Goal: Task Accomplishment & Management: Manage account settings

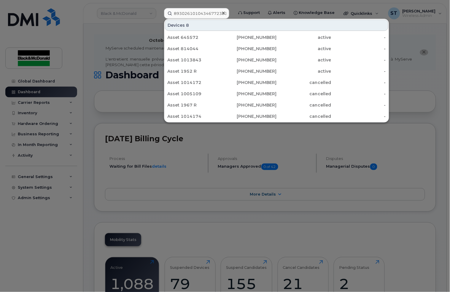
scroll to position [0, 1]
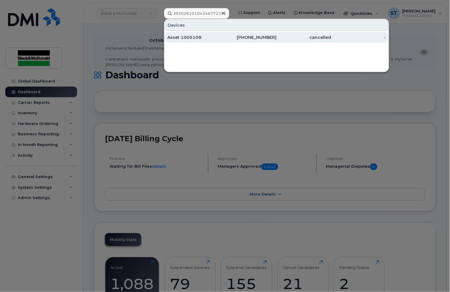
type input "89302610104346772391"
click at [208, 41] on div "Asset 1005109" at bounding box center [194, 37] width 55 height 11
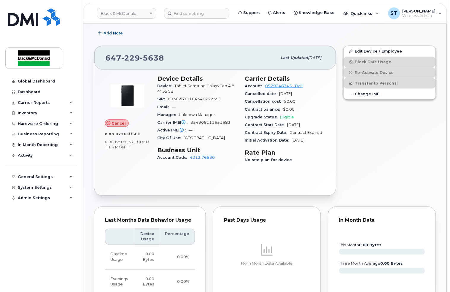
scroll to position [277, 0]
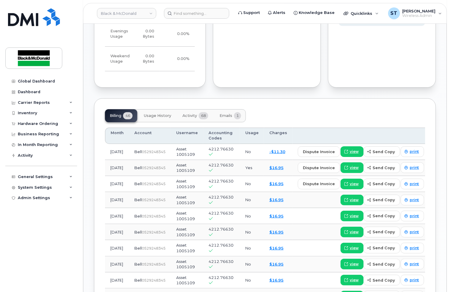
scroll to position [331, 0]
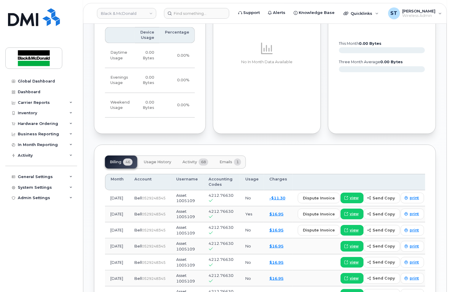
click at [320, 162] on div "Billing 46 Usage History Activity 68 Emails 1" at bounding box center [265, 161] width 320 height 13
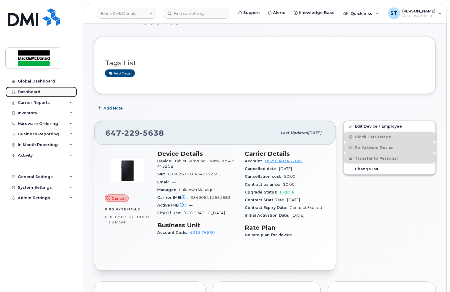
click at [28, 93] on div "Dashboard" at bounding box center [29, 92] width 23 height 5
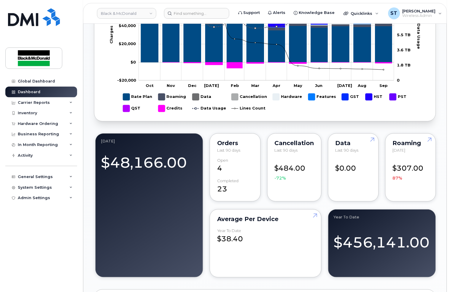
scroll to position [202, 0]
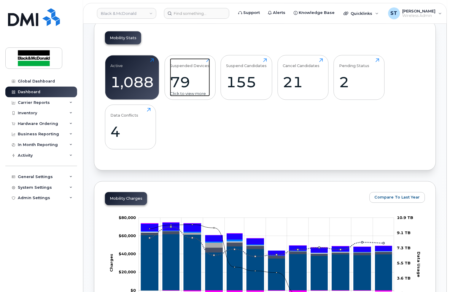
click at [191, 76] on div "79" at bounding box center [190, 82] width 40 height 17
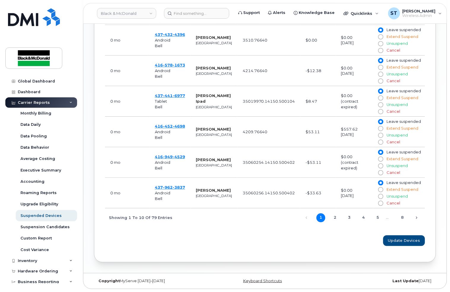
scroll to position [244, 0]
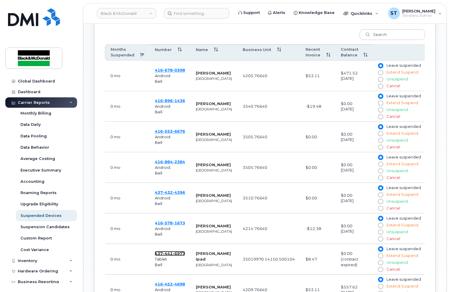
click at [159, 253] on span "437 441 6977" at bounding box center [170, 253] width 30 height 5
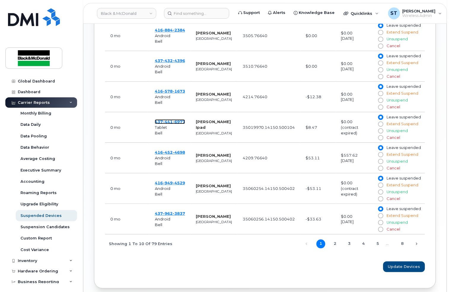
scroll to position [402, 0]
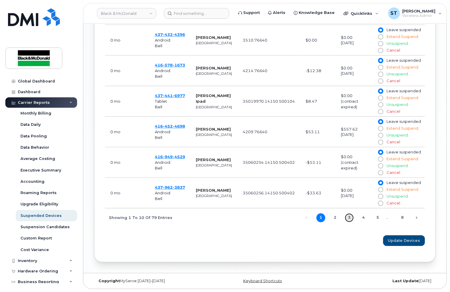
click at [348, 216] on link "3" at bounding box center [349, 217] width 9 height 9
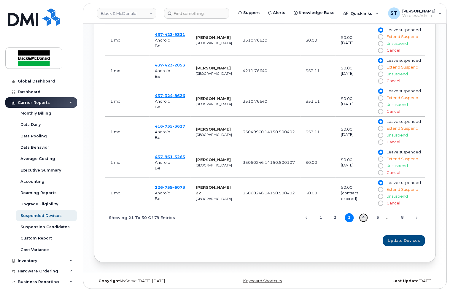
click at [361, 218] on link "4" at bounding box center [363, 217] width 9 height 9
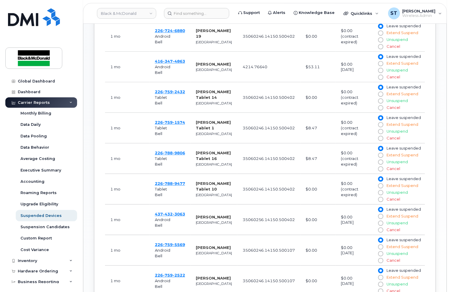
scroll to position [283, 0]
click at [162, 153] on span "226 788 9806" at bounding box center [170, 153] width 30 height 5
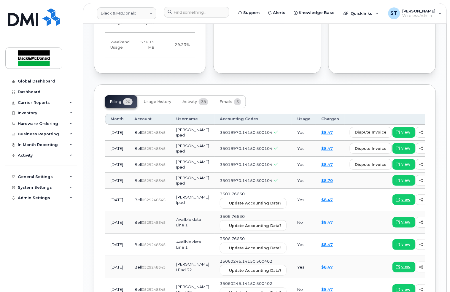
scroll to position [435, 0]
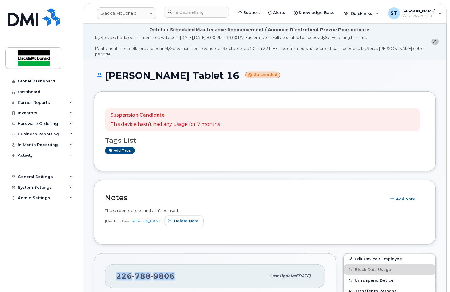
copy span "[PHONE_NUMBER]"
drag, startPoint x: 180, startPoint y: 276, endPoint x: 115, endPoint y: 274, distance: 64.7
click at [115, 274] on div "[PHONE_NUMBER] Last updated [DATE]" at bounding box center [215, 276] width 220 height 24
click at [366, 254] on link "Edit Device / Employee" at bounding box center [390, 258] width 92 height 11
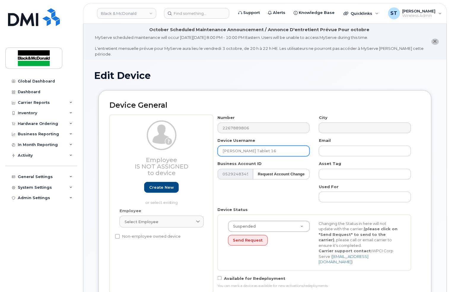
drag, startPoint x: 277, startPoint y: 145, endPoint x: 187, endPoint y: 140, distance: 90.3
click at [187, 140] on div "Employee Is not assigned to device Create new or select existing Employee Selec…" at bounding box center [264, 204] width 311 height 178
type input "[PERSON_NAME] ipad"
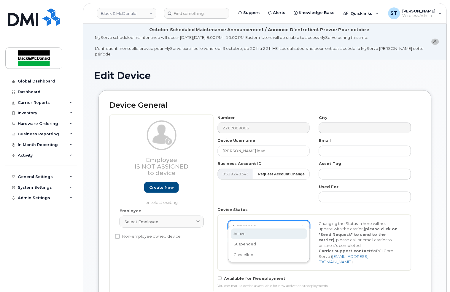
select select "active"
click at [244, 235] on button "Send Request" at bounding box center [248, 240] width 40 height 11
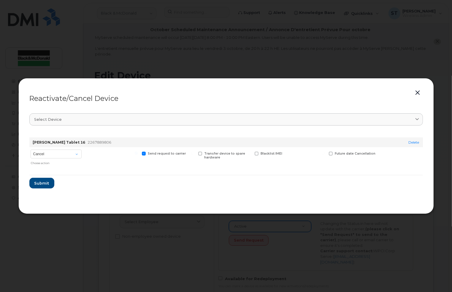
click at [56, 161] on div "Choose action" at bounding box center [56, 162] width 50 height 6
click at [57, 157] on select "Cancel Suspend - Extend Suspension Reactivate" at bounding box center [56, 153] width 51 height 9
select select "[object Object]"
click at [31, 149] on select "Cancel Suspend - Extend Suspension Reactivate" at bounding box center [56, 153] width 51 height 9
click at [41, 184] on span "Submit" at bounding box center [41, 183] width 15 height 6
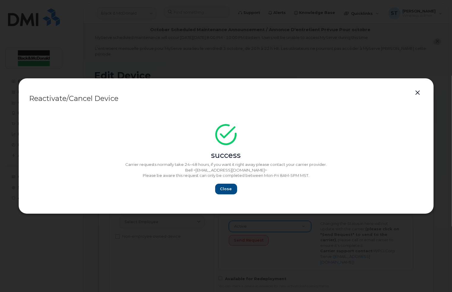
click at [416, 93] on button "button" at bounding box center [417, 93] width 9 height 8
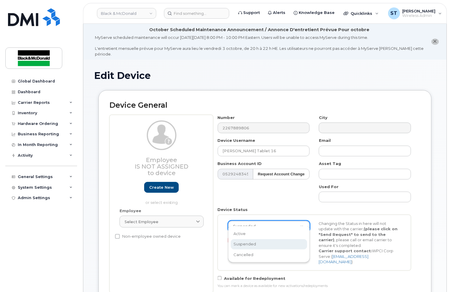
click at [245, 226] on div "Active Suspended Cancelled" at bounding box center [269, 244] width 82 height 36
select select "active"
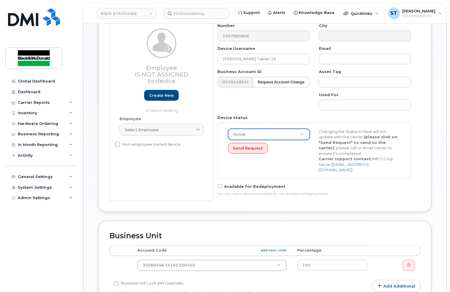
scroll to position [277, 0]
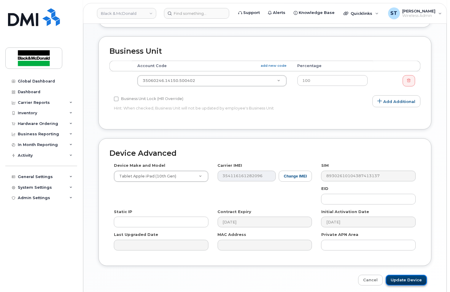
click at [411, 275] on input "Update Device" at bounding box center [406, 280] width 41 height 11
type input "Saving..."
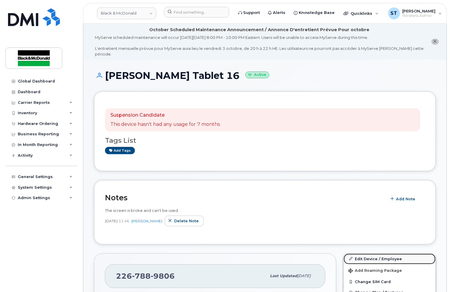
click at [381, 253] on link "Edit Device / Employee" at bounding box center [390, 258] width 92 height 11
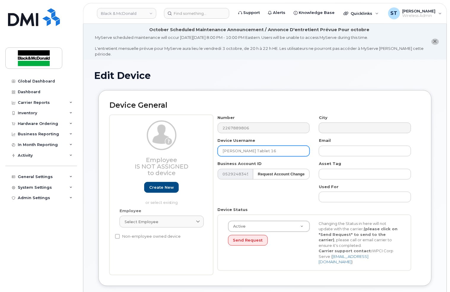
drag, startPoint x: 294, startPoint y: 146, endPoint x: 198, endPoint y: 148, distance: 96.7
click at [199, 149] on div "Employee Is not assigned to device Create new or select existing Employee Selec…" at bounding box center [264, 195] width 311 height 160
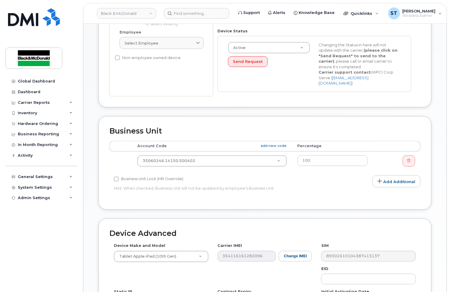
scroll to position [237, 0]
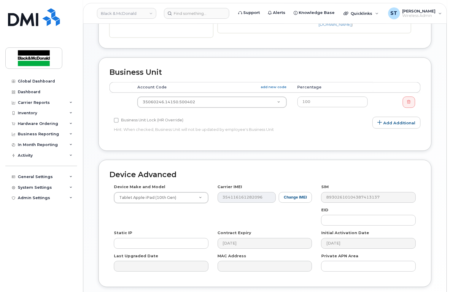
type input "[PERSON_NAME] iPad"
type input "Saving..."
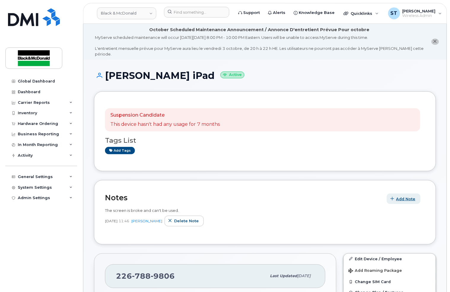
click at [400, 196] on button "Add Note" at bounding box center [404, 198] width 34 height 11
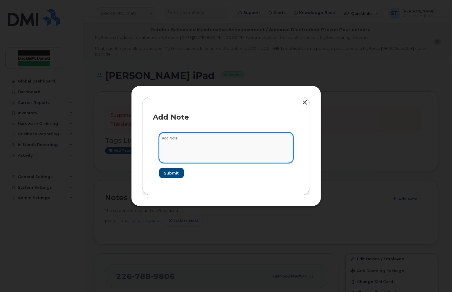
click at [172, 140] on textarea at bounding box center [226, 148] width 134 height 30
type textarea "Line has been given to new Ipad for [PERSON_NAME]"
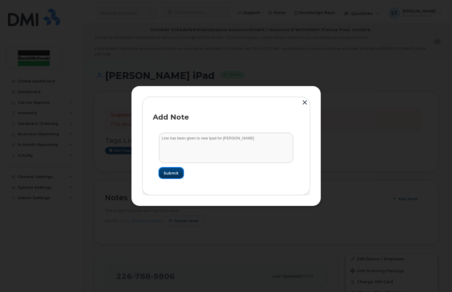
click at [159, 172] on button "Submit" at bounding box center [171, 173] width 24 height 11
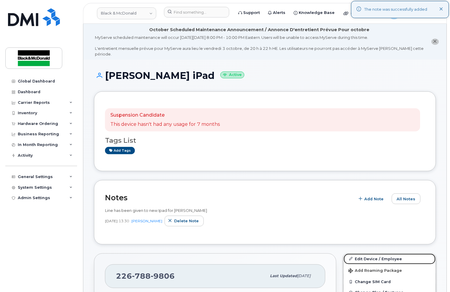
drag, startPoint x: 381, startPoint y: 252, endPoint x: 378, endPoint y: 245, distance: 7.3
click at [381, 253] on link "Edit Device / Employee" at bounding box center [390, 258] width 92 height 11
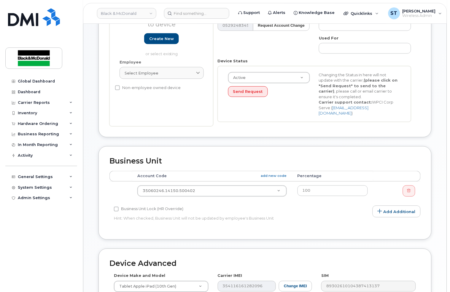
scroll to position [197, 0]
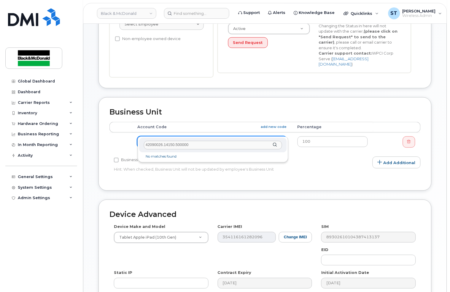
type input "42090026.14150.500000"
click at [182, 157] on li "No matches found" at bounding box center [212, 157] width 145 height 6
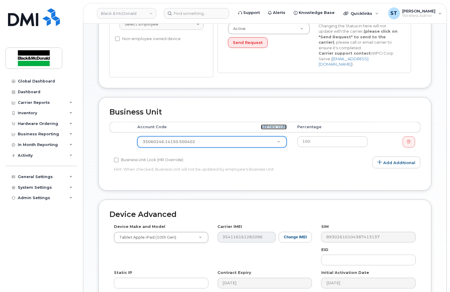
click at [265, 125] on link "add new code" at bounding box center [274, 127] width 26 height 5
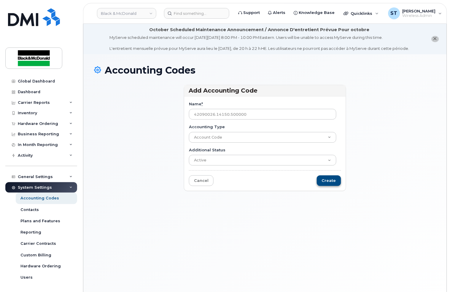
type input "42090026.14150.500000"
click at [330, 178] on input "Create" at bounding box center [329, 180] width 24 height 11
type input "Saving..."
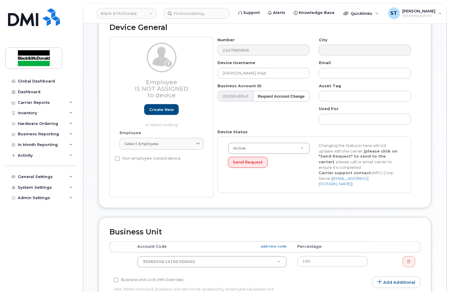
scroll to position [119, 0]
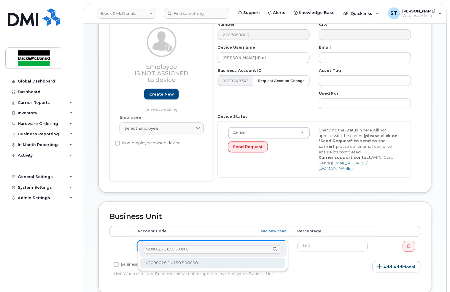
type input "42090026.14150.500000"
type input "36166555"
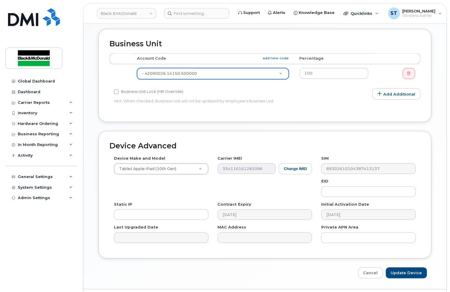
scroll to position [297, 0]
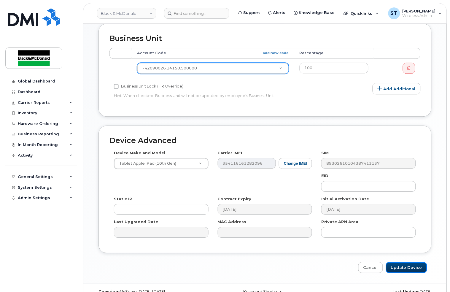
drag, startPoint x: 398, startPoint y: 257, endPoint x: 364, endPoint y: 250, distance: 35.2
click at [400, 262] on input "Update Device" at bounding box center [406, 267] width 41 height 11
type input "Saving..."
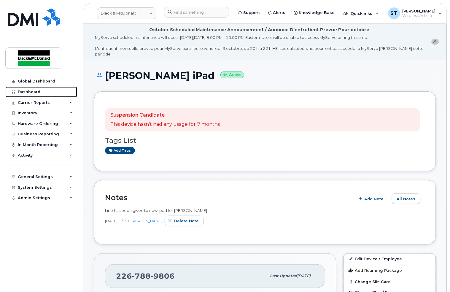
drag, startPoint x: 23, startPoint y: 91, endPoint x: 87, endPoint y: 126, distance: 73.2
click at [23, 91] on div "Dashboard" at bounding box center [29, 92] width 23 height 5
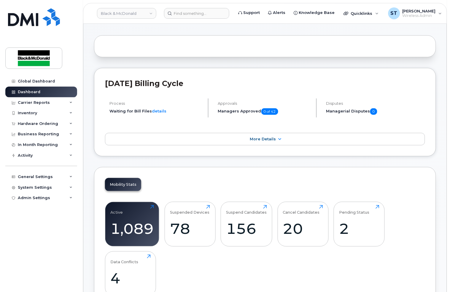
scroll to position [119, 0]
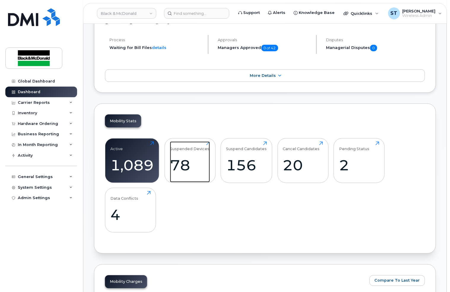
click at [190, 168] on div "78" at bounding box center [190, 165] width 40 height 17
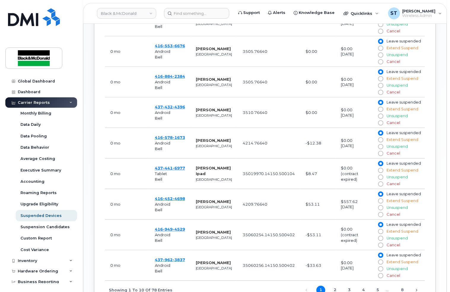
scroll to position [402, 0]
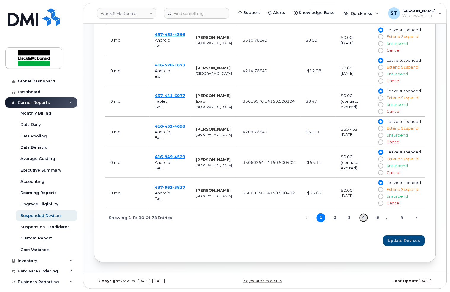
click at [364, 218] on link "4" at bounding box center [363, 217] width 9 height 9
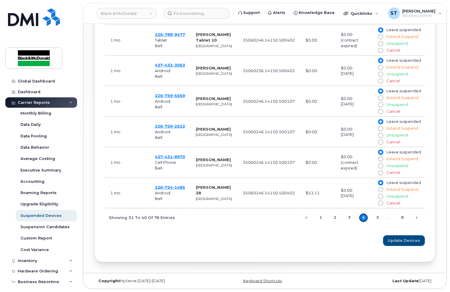
click at [363, 217] on link "4" at bounding box center [363, 217] width 9 height 9
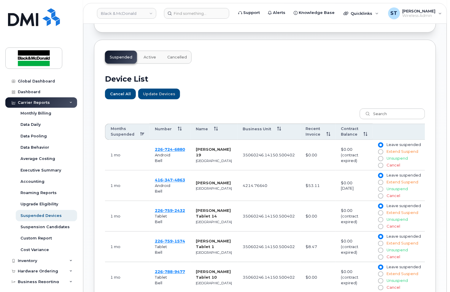
click at [167, 214] on span "Tablet" at bounding box center [161, 216] width 12 height 5
click at [167, 210] on span "759" at bounding box center [168, 210] width 10 height 5
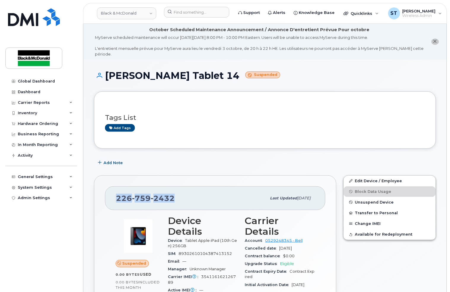
drag, startPoint x: 176, startPoint y: 193, endPoint x: 108, endPoint y: 195, distance: 67.9
click at [108, 195] on div "226 759 2432 Last updated Aug 27, 2025" at bounding box center [215, 198] width 220 height 24
copy span "226 759 2432"
click at [395, 176] on link "Edit Device / Employee" at bounding box center [390, 181] width 92 height 11
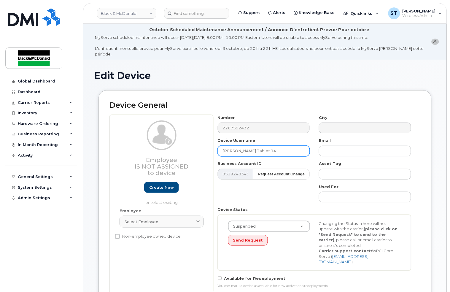
drag, startPoint x: 280, startPoint y: 145, endPoint x: 210, endPoint y: 148, distance: 70.4
click at [210, 148] on div "Employee Is not assigned to device Create new or select existing Employee Selec…" at bounding box center [264, 204] width 311 height 178
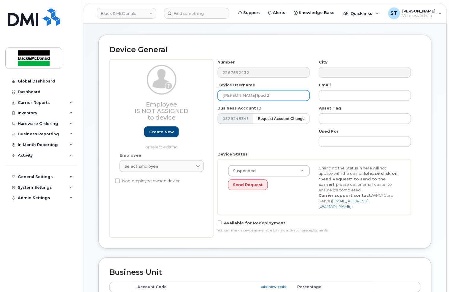
scroll to position [79, 0]
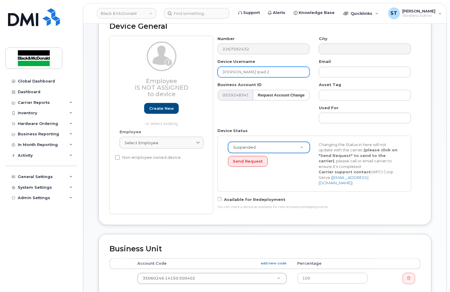
type input "[PERSON_NAME] Ipad 2"
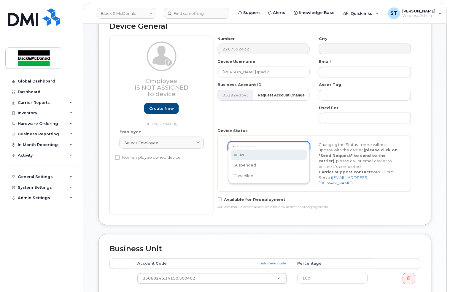
select select "active"
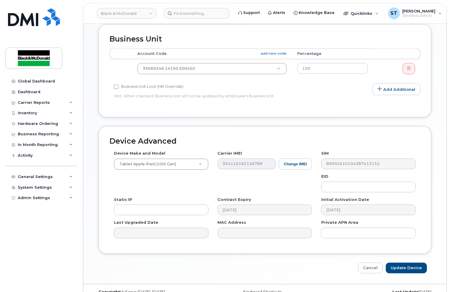
scroll to position [289, 0]
click at [417, 262] on input "Update Device" at bounding box center [406, 267] width 41 height 11
type input "Saving..."
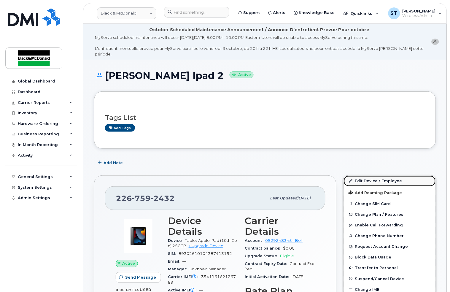
click at [389, 176] on link "Edit Device / Employee" at bounding box center [390, 181] width 92 height 11
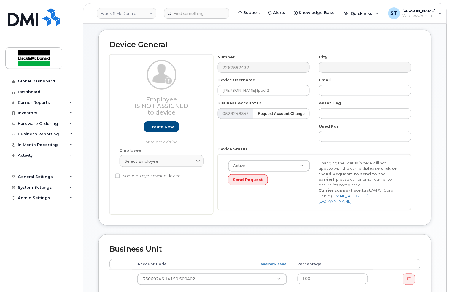
scroll to position [197, 0]
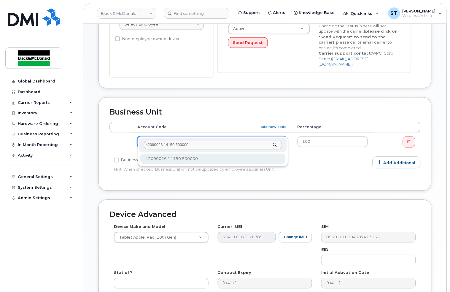
type input "42090026.14150.500000"
type input "36166555"
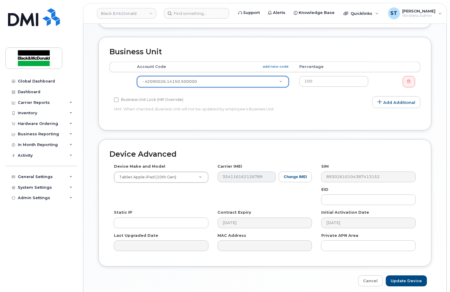
scroll to position [271, 0]
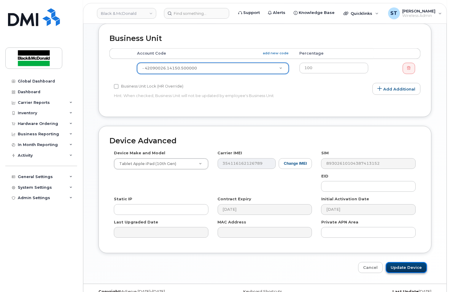
click at [415, 262] on input "Update Device" at bounding box center [406, 267] width 41 height 11
type input "Saving..."
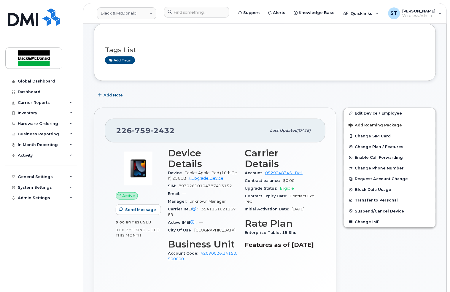
scroll to position [119, 0]
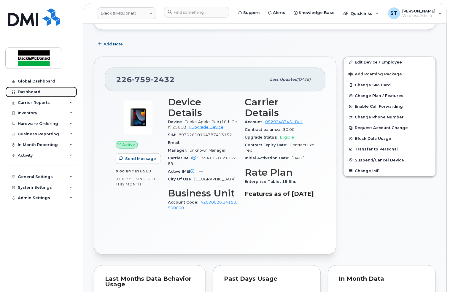
click at [16, 92] on link "Dashboard" at bounding box center [41, 92] width 72 height 11
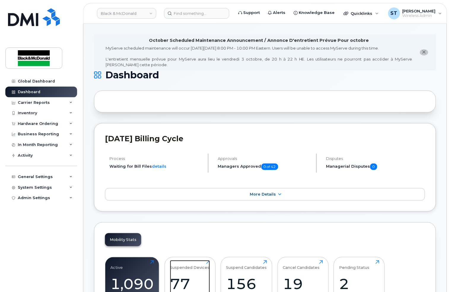
click at [194, 269] on div "Suspended Devices" at bounding box center [189, 265] width 39 height 10
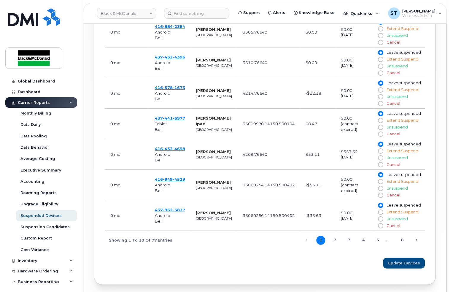
scroll to position [402, 0]
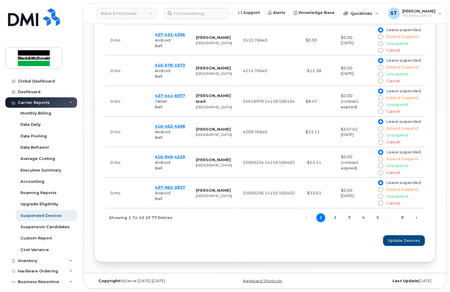
click at [373, 217] on span "1 2 3 4 5 … 8" at bounding box center [359, 217] width 96 height 5
click at [380, 218] on link "5" at bounding box center [377, 217] width 9 height 9
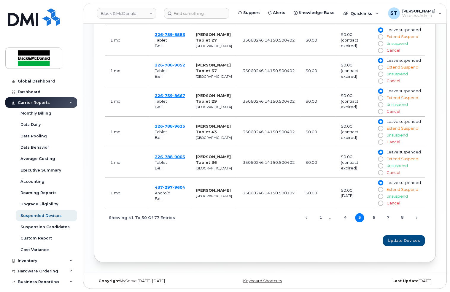
click at [162, 128] on td "226 788 9625 Tablet Bell" at bounding box center [169, 132] width 41 height 31
click at [345, 221] on link "4" at bounding box center [345, 217] width 9 height 9
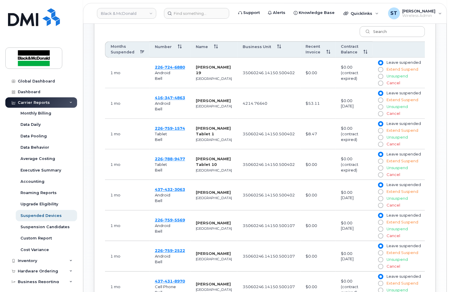
scroll to position [165, 0]
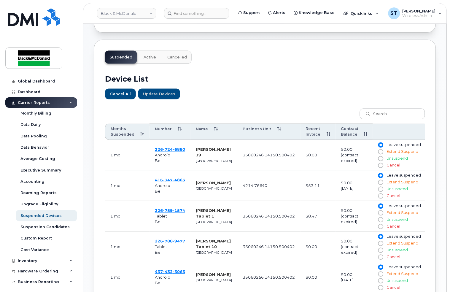
click at [131, 134] on th "Months Suspended" at bounding box center [127, 132] width 44 height 17
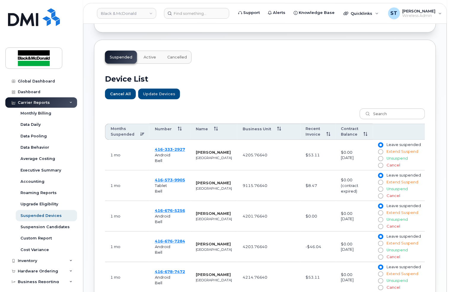
click at [135, 135] on th "Months Suspended" at bounding box center [127, 132] width 44 height 17
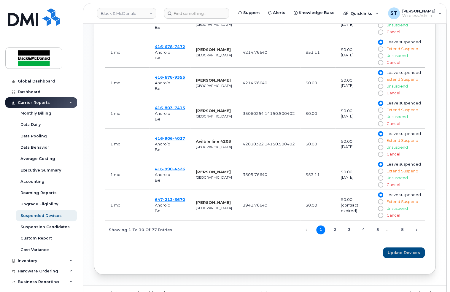
scroll to position [402, 0]
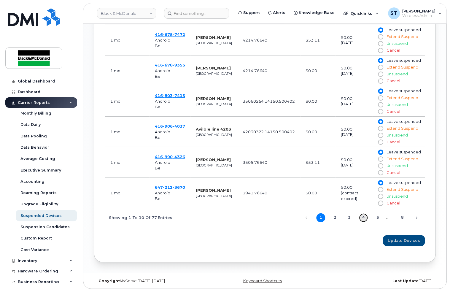
click at [362, 217] on link "4" at bounding box center [363, 217] width 9 height 9
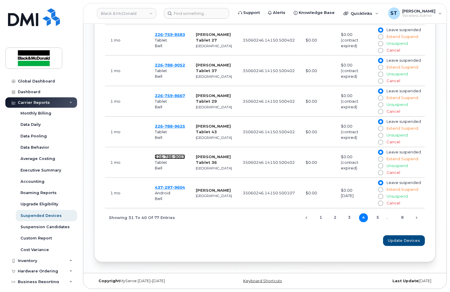
click at [168, 158] on span "788" at bounding box center [168, 156] width 10 height 5
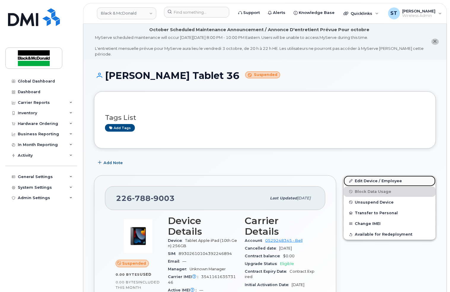
click at [387, 176] on link "Edit Device / Employee" at bounding box center [390, 181] width 92 height 11
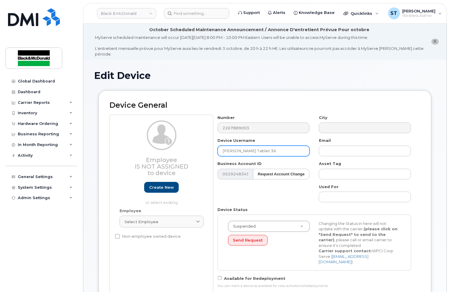
drag, startPoint x: 278, startPoint y: 146, endPoint x: 181, endPoint y: 141, distance: 98.0
click at [181, 141] on div "Employee Is not assigned to device Create new or select existing Employee Selec…" at bounding box center [264, 204] width 311 height 178
click at [240, 146] on input "text" at bounding box center [264, 151] width 92 height 11
paste input "asset# 649940"
click at [237, 146] on input "asset# 649940" at bounding box center [264, 151] width 92 height 11
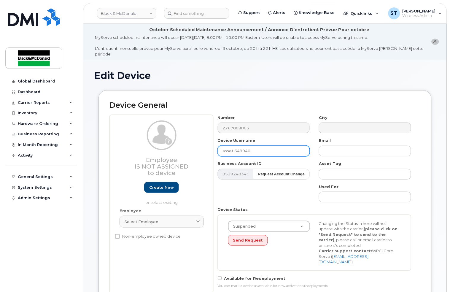
type input "asset 649940"
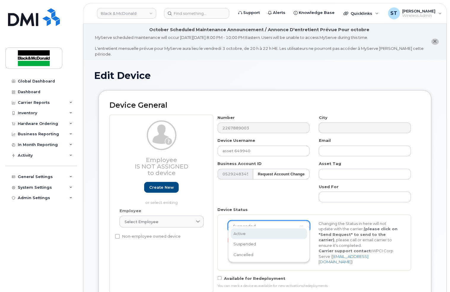
select select "active"
click at [244, 237] on button "Send Request" at bounding box center [248, 240] width 40 height 11
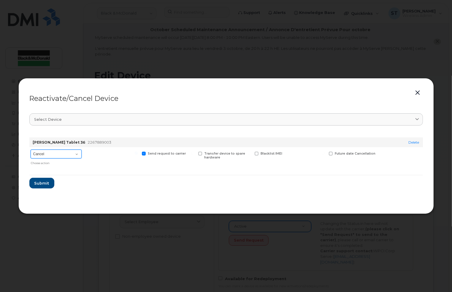
click at [54, 157] on select "Cancel Suspend - Extend Suspension Reactivate" at bounding box center [56, 153] width 51 height 9
select select "[object Object]"
click at [31, 149] on select "Cancel Suspend - Extend Suspension Reactivate" at bounding box center [56, 153] width 51 height 9
click at [46, 183] on span "Submit" at bounding box center [41, 183] width 15 height 6
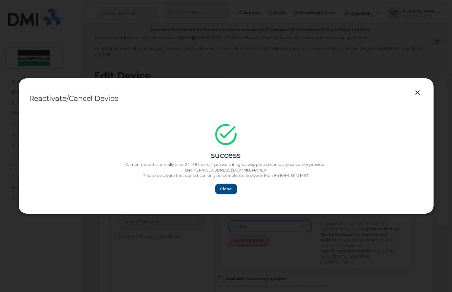
click at [418, 94] on button "button" at bounding box center [417, 93] width 9 height 8
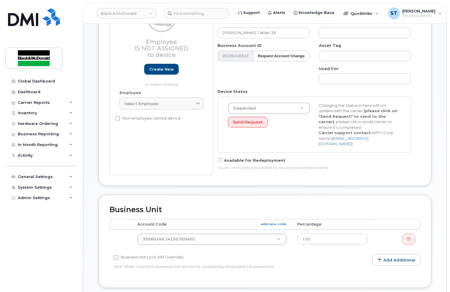
scroll to position [158, 0]
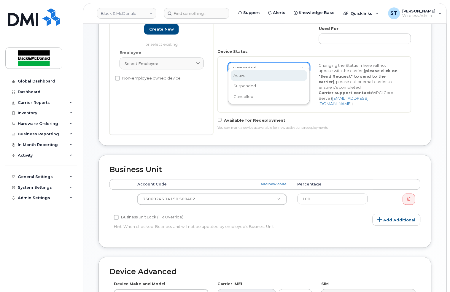
select select "active"
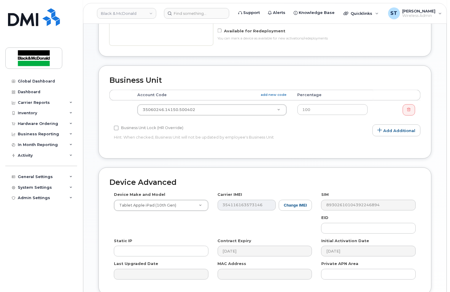
scroll to position [289, 0]
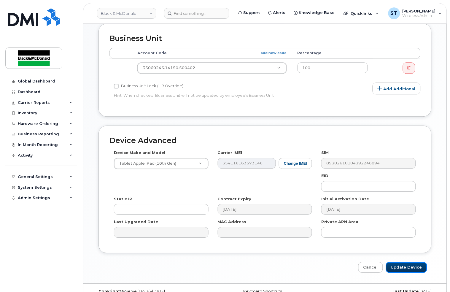
drag, startPoint x: 411, startPoint y: 257, endPoint x: 306, endPoint y: 188, distance: 125.5
click at [410, 262] on input "Update Device" at bounding box center [406, 267] width 41 height 11
type input "Saving..."
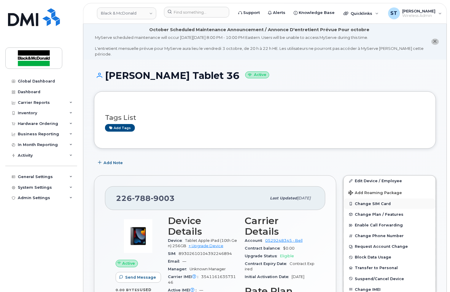
click at [361, 198] on button "Change SIM Card" at bounding box center [390, 203] width 92 height 11
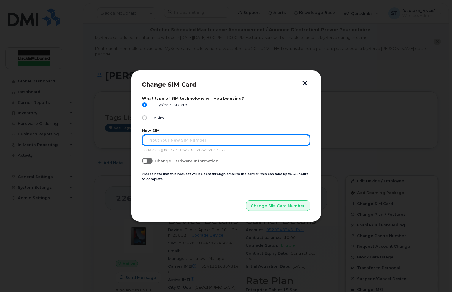
click at [186, 138] on input "text" at bounding box center [226, 140] width 168 height 11
type input "89302610207418140171"
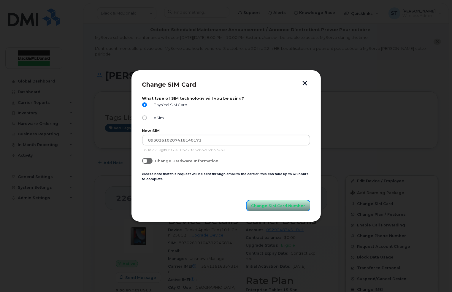
click at [280, 203] on span "Change SIM Card Number" at bounding box center [278, 206] width 54 height 6
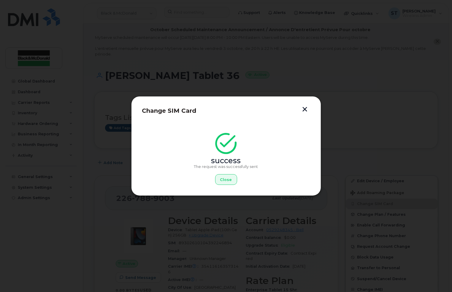
click at [302, 110] on button "button" at bounding box center [304, 110] width 9 height 6
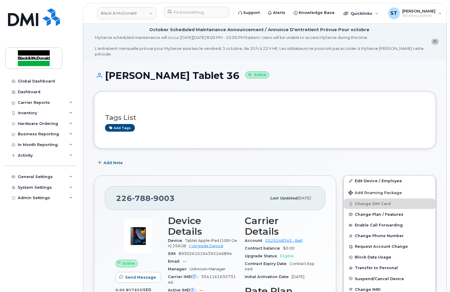
click at [380, 176] on link "Edit Device / Employee" at bounding box center [390, 181] width 92 height 11
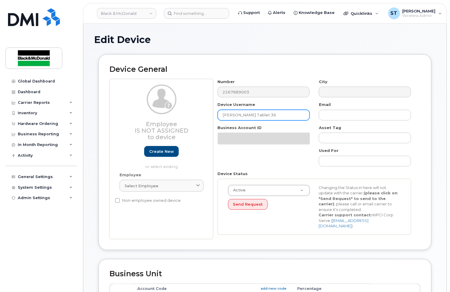
drag, startPoint x: 287, startPoint y: 118, endPoint x: 154, endPoint y: 112, distance: 132.6
click at [154, 112] on div "Employee Is not assigned to device Create new or select existing Employee Selec…" at bounding box center [264, 159] width 311 height 160
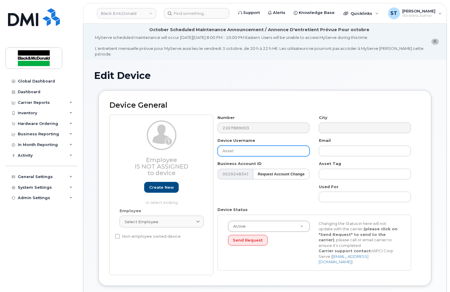
click at [267, 146] on input "Asset" at bounding box center [264, 151] width 92 height 11
paste input "asset# 649940"
drag, startPoint x: 248, startPoint y: 144, endPoint x: 235, endPoint y: 144, distance: 13.3
click at [235, 146] on input "Asset asset# 649940" at bounding box center [264, 151] width 92 height 11
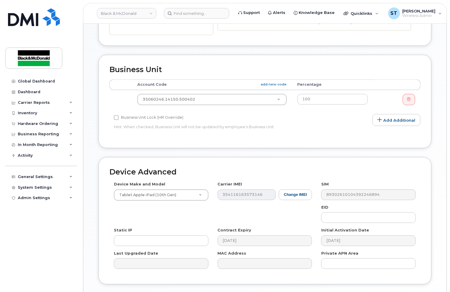
scroll to position [271, 0]
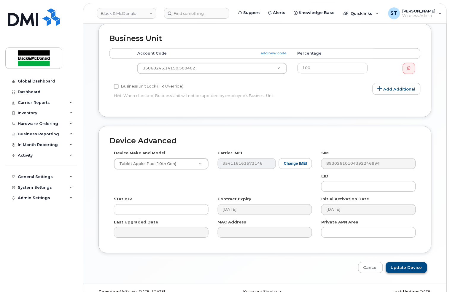
type input "Asset 649940"
click at [412, 262] on input "Update Device" at bounding box center [406, 267] width 41 height 11
type input "Saving..."
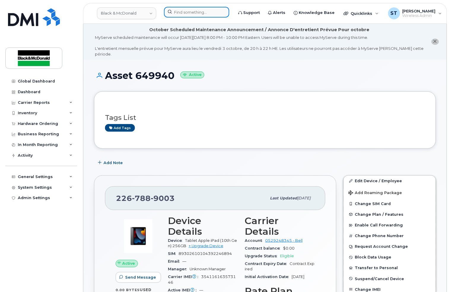
click at [171, 11] on input at bounding box center [196, 12] width 65 height 11
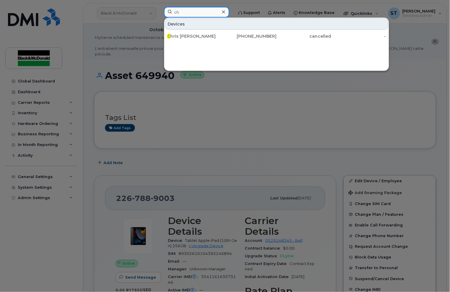
type input "c"
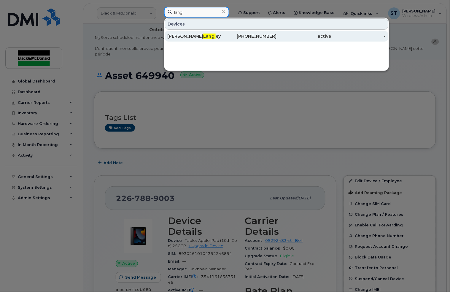
type input "langl"
click at [208, 37] on div "Christopher Langl ey" at bounding box center [194, 36] width 55 height 6
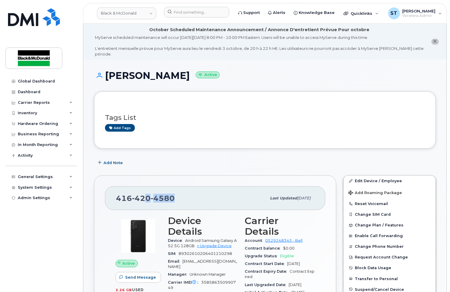
drag, startPoint x: 185, startPoint y: 193, endPoint x: 143, endPoint y: 193, distance: 42.4
click at [143, 193] on div "[PHONE_NUMBER]" at bounding box center [191, 198] width 151 height 12
copy h1 "[PERSON_NAME]"
drag, startPoint x: 143, startPoint y: 192, endPoint x: 106, endPoint y: 70, distance: 127.4
click at [106, 70] on h1 "[PERSON_NAME] Active" at bounding box center [265, 75] width 342 height 10
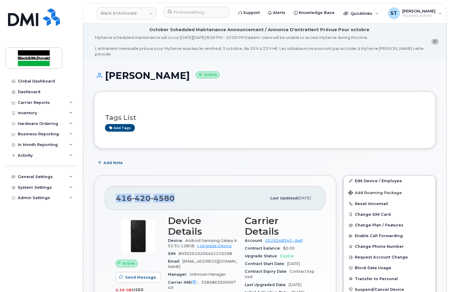
copy span "[PHONE_NUMBER]"
drag, startPoint x: 179, startPoint y: 188, endPoint x: 111, endPoint y: 192, distance: 68.0
click at [111, 192] on div "[PHONE_NUMBER] Last updated [DATE]" at bounding box center [215, 198] width 220 height 24
click at [38, 257] on div "Global Dashboard Dashboard Carrier Reports Monthly Billing Data Daily Data Pool…" at bounding box center [41, 179] width 73 height 207
click at [205, 72] on h1 "[PERSON_NAME] Active" at bounding box center [265, 75] width 342 height 10
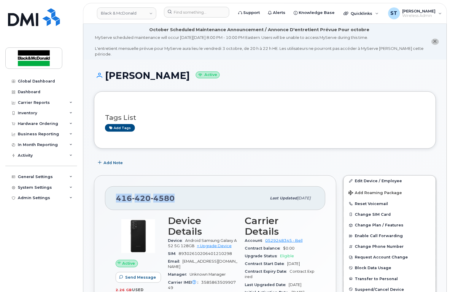
drag, startPoint x: 180, startPoint y: 189, endPoint x: 111, endPoint y: 186, distance: 69.7
click at [112, 186] on div "[PHONE_NUMBER] Last updated [DATE]" at bounding box center [215, 198] width 220 height 24
copy span "[PHONE_NUMBER]"
click at [28, 95] on link "Dashboard" at bounding box center [41, 92] width 72 height 11
click at [28, 92] on div "Dashboard" at bounding box center [29, 92] width 23 height 5
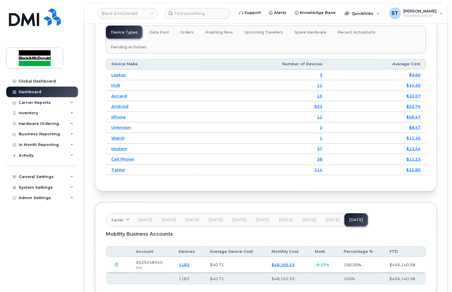
scroll to position [913, 0]
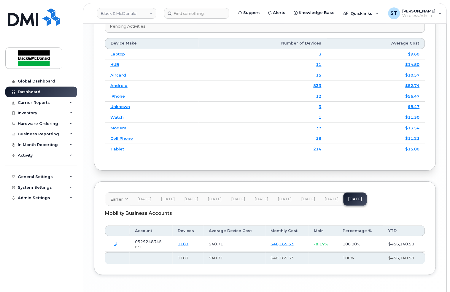
click at [189, 241] on link "1183" at bounding box center [183, 243] width 11 height 5
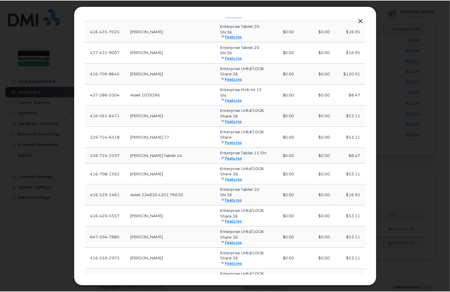
scroll to position [0, 0]
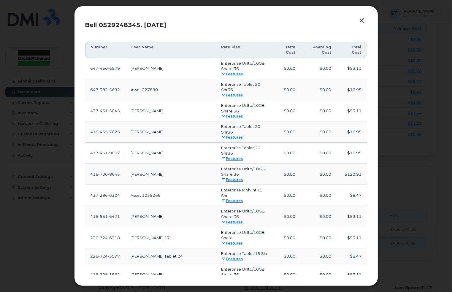
click at [363, 19] on button "button" at bounding box center [361, 21] width 9 height 8
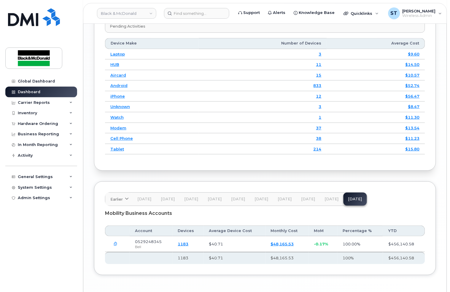
click at [187, 241] on link "1183" at bounding box center [183, 243] width 11 height 5
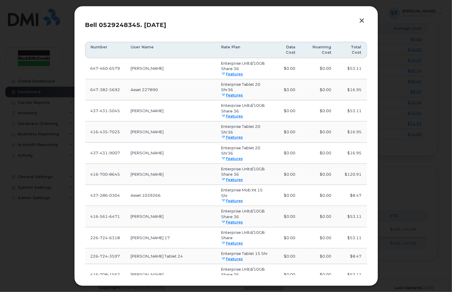
drag, startPoint x: 365, startPoint y: 20, endPoint x: 362, endPoint y: 20, distance: 3.0
click at [365, 20] on button "button" at bounding box center [361, 21] width 9 height 8
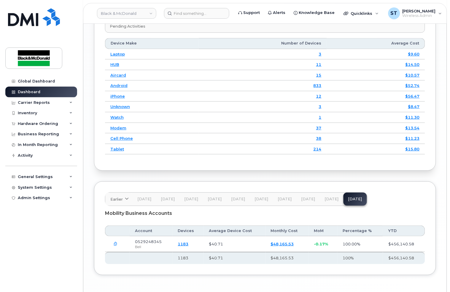
click at [115, 242] on icon "button" at bounding box center [116, 244] width 4 height 4
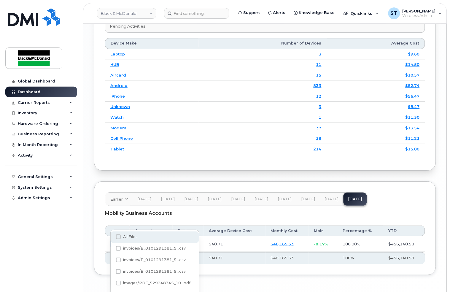
click at [123, 233] on div "All Files" at bounding box center [155, 237] width 88 height 12
checkbox input "true"
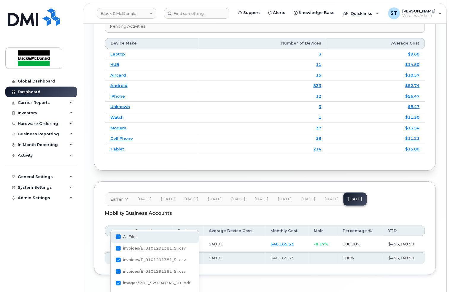
checkbox input "true"
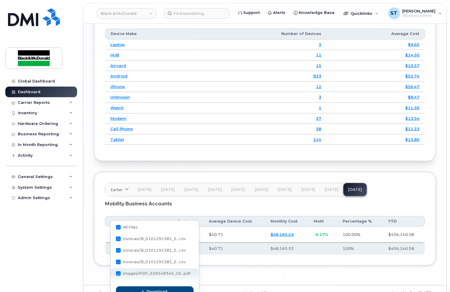
scroll to position [931, 0]
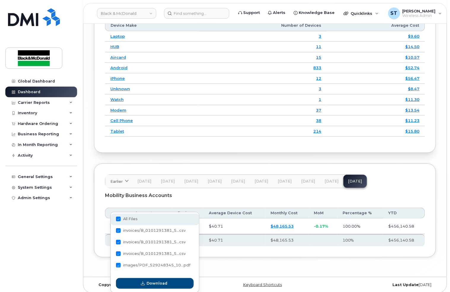
click at [120, 216] on span at bounding box center [118, 218] width 5 height 5
click at [112, 218] on input "All Files" at bounding box center [110, 219] width 3 height 3
checkbox input "false"
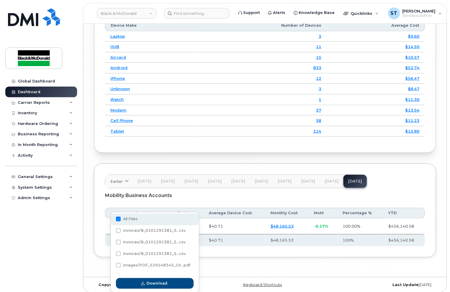
checkbox input "false"
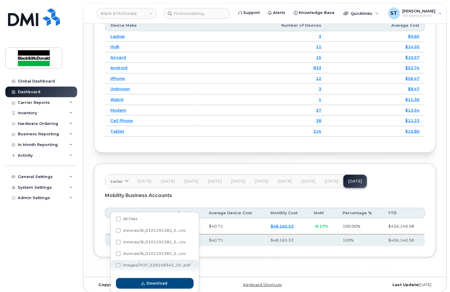
click at [122, 263] on label "images/PDF_529248345_10...pdf" at bounding box center [153, 265] width 74 height 5
click at [112, 264] on input "images/PDF_529248345_10...pdf" at bounding box center [110, 265] width 3 height 3
checkbox input "true"
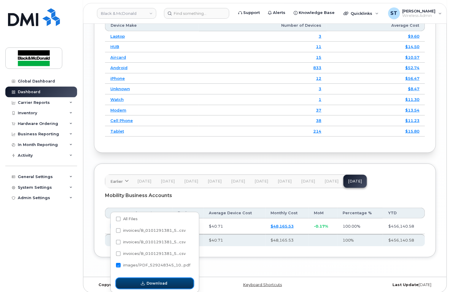
click at [138, 282] on button "Download" at bounding box center [155, 283] width 78 height 11
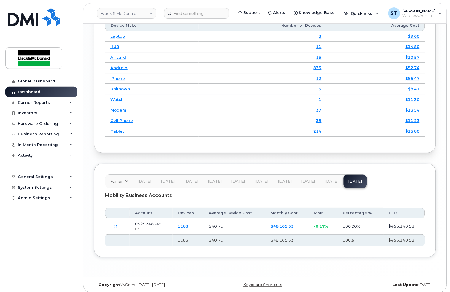
scroll to position [913, 0]
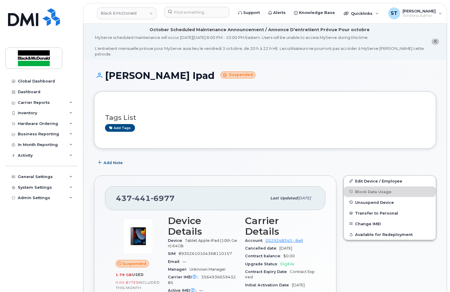
scroll to position [435, 0]
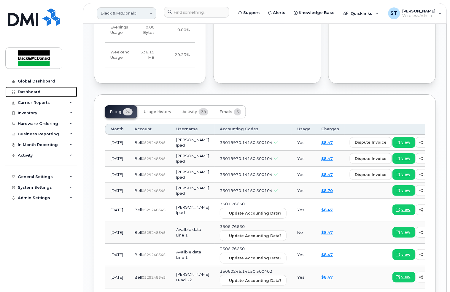
click at [39, 93] on div "Dashboard" at bounding box center [29, 92] width 23 height 5
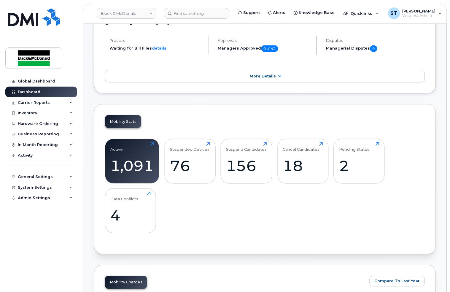
scroll to position [119, 0]
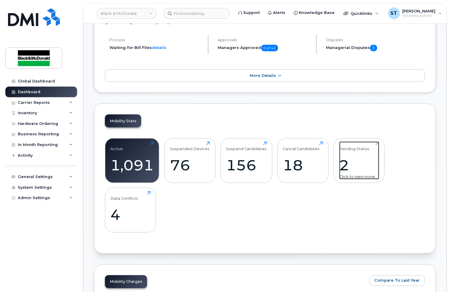
click at [358, 156] on div "Pending Status 2 Click to view more" at bounding box center [359, 160] width 40 height 38
